Goal: Complete application form

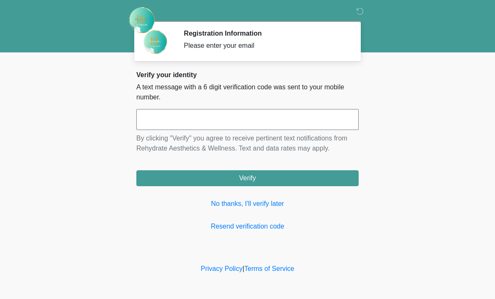
click at [245, 116] on input "text" at bounding box center [247, 119] width 222 height 21
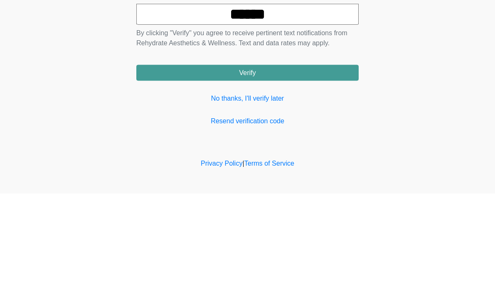
type input "******"
click at [308, 170] on button "Verify" at bounding box center [247, 178] width 222 height 16
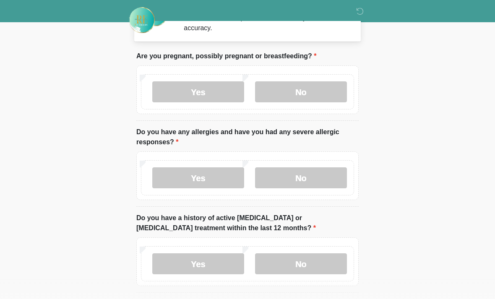
scroll to position [22, 0]
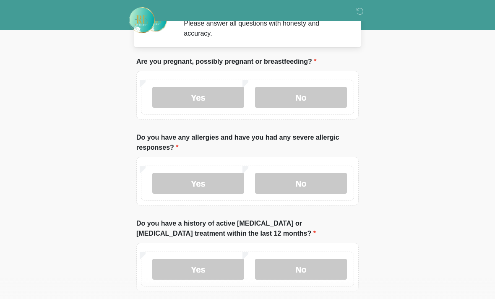
click at [308, 102] on label "No" at bounding box center [301, 97] width 92 height 21
click at [301, 187] on label "No" at bounding box center [301, 183] width 92 height 21
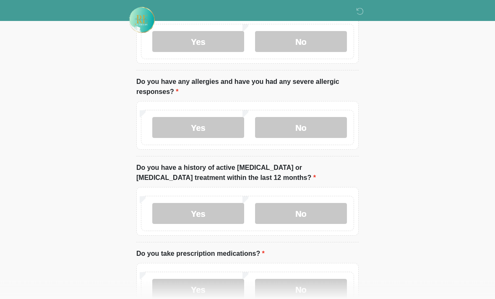
scroll to position [79, 0]
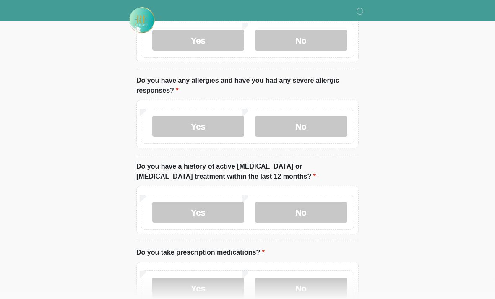
click at [308, 214] on label "No" at bounding box center [301, 212] width 92 height 21
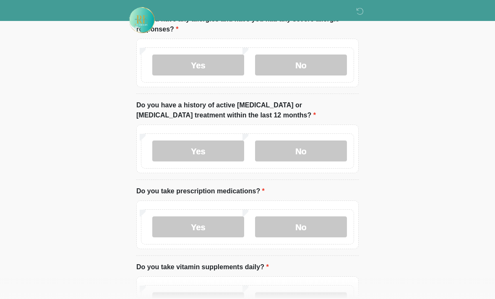
scroll to position [142, 0]
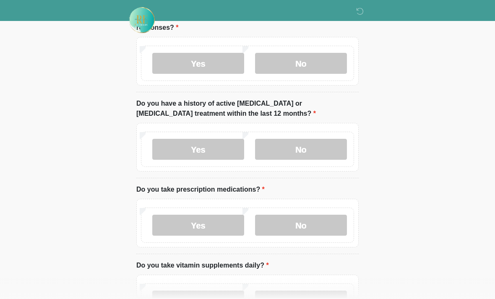
click at [209, 225] on label "Yes" at bounding box center [198, 225] width 92 height 21
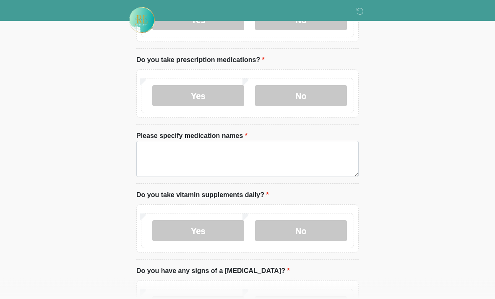
scroll to position [277, 0]
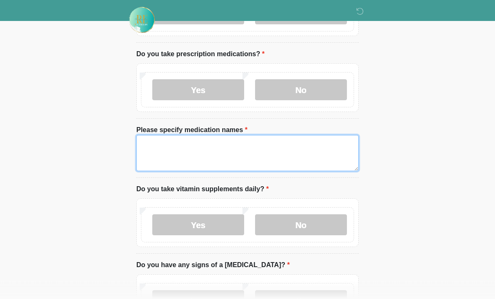
click at [223, 147] on textarea "Please specify medication names" at bounding box center [247, 153] width 222 height 36
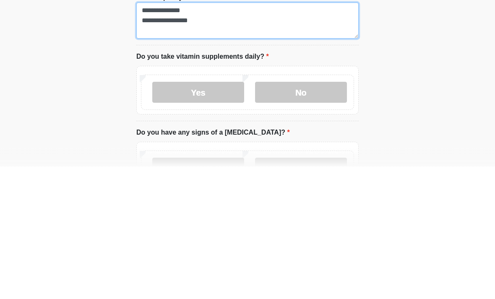
type textarea "**********"
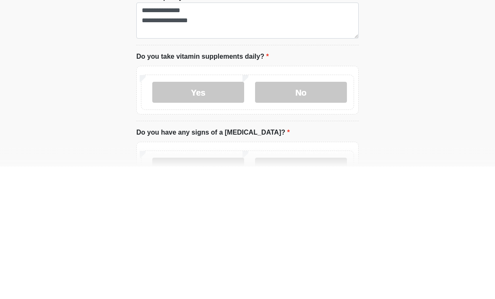
click at [201, 215] on label "Yes" at bounding box center [198, 225] width 92 height 21
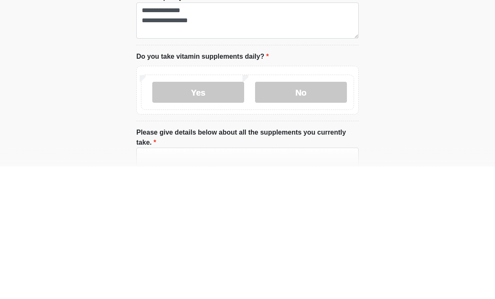
scroll to position [410, 0]
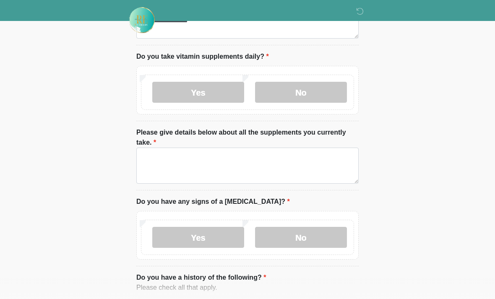
click at [301, 85] on label "No" at bounding box center [301, 92] width 92 height 21
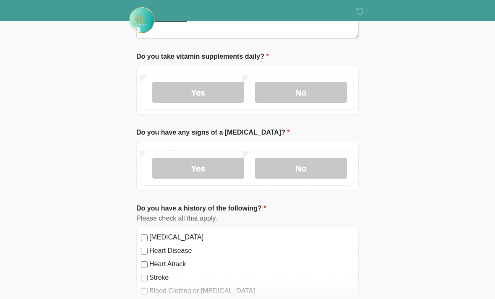
click at [306, 164] on label "No" at bounding box center [301, 168] width 92 height 21
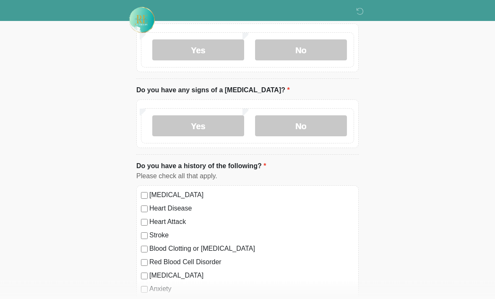
scroll to position [455, 0]
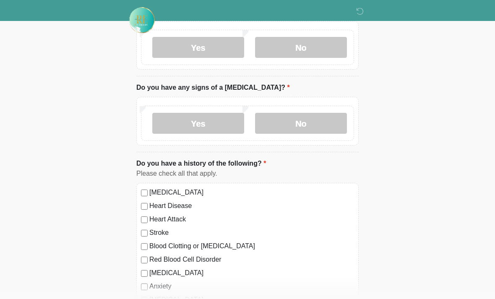
click at [150, 187] on label "[MEDICAL_DATA]" at bounding box center [251, 192] width 205 height 10
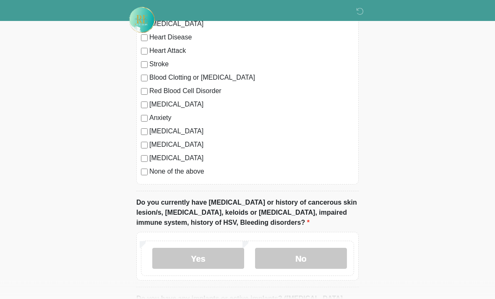
scroll to position [624, 0]
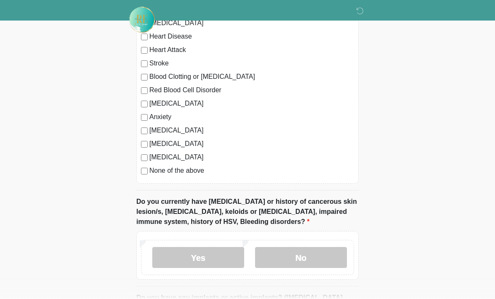
click at [302, 258] on label "No" at bounding box center [301, 257] width 92 height 21
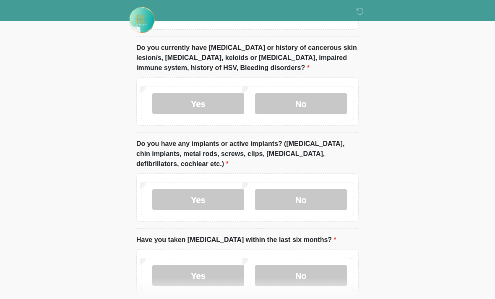
scroll to position [779, 0]
click at [311, 195] on label "No" at bounding box center [301, 199] width 92 height 21
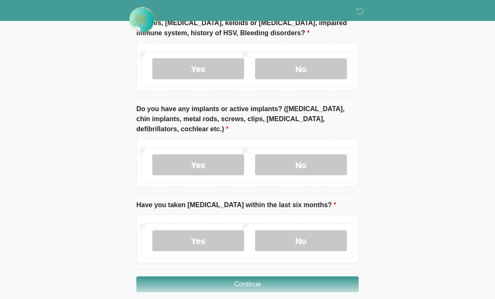
scroll to position [823, 0]
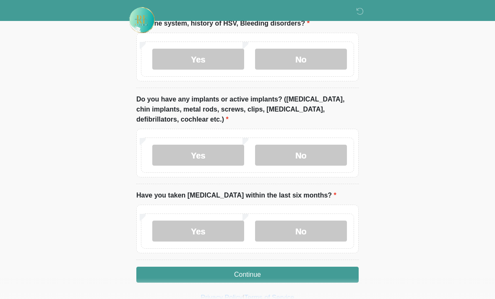
click at [301, 229] on label "No" at bounding box center [301, 231] width 92 height 21
click at [259, 269] on button "Continue" at bounding box center [247, 275] width 222 height 16
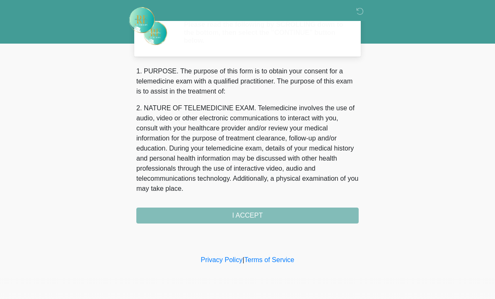
scroll to position [0, 0]
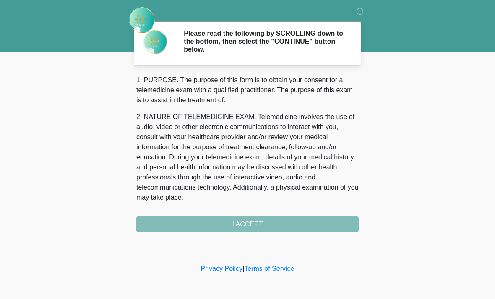
click at [274, 226] on div "1. PURPOSE. The purpose of this form is to obtain your consent for a telemedici…" at bounding box center [247, 153] width 222 height 157
click at [264, 222] on div "1. PURPOSE. The purpose of this form is to obtain your consent for a telemedici…" at bounding box center [247, 153] width 222 height 157
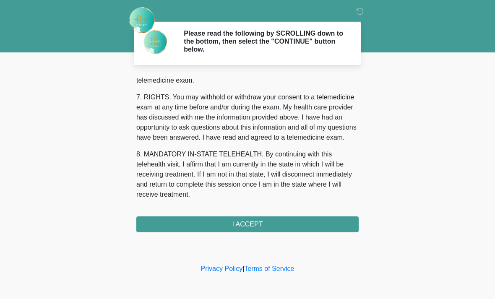
scroll to position [365, 0]
click at [264, 216] on button "I ACCEPT" at bounding box center [247, 224] width 222 height 16
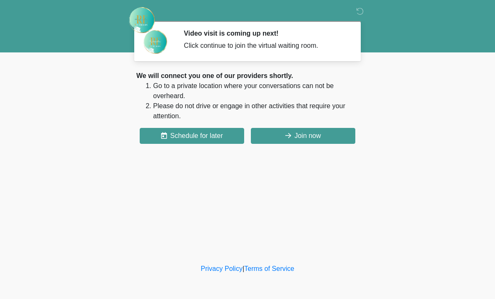
click at [311, 135] on button "Join now" at bounding box center [303, 136] width 104 height 16
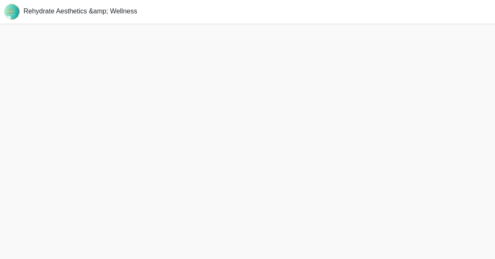
scroll to position [3, 0]
